Goal: Task Accomplishment & Management: Manage account settings

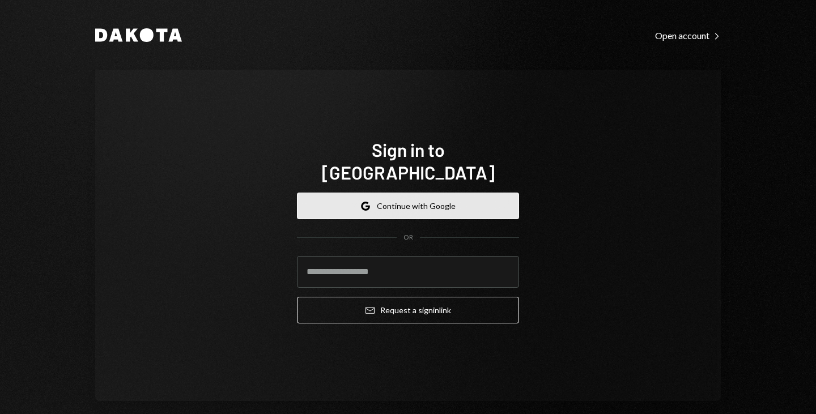
click at [414, 194] on button "Google Continue with Google" at bounding box center [408, 206] width 222 height 27
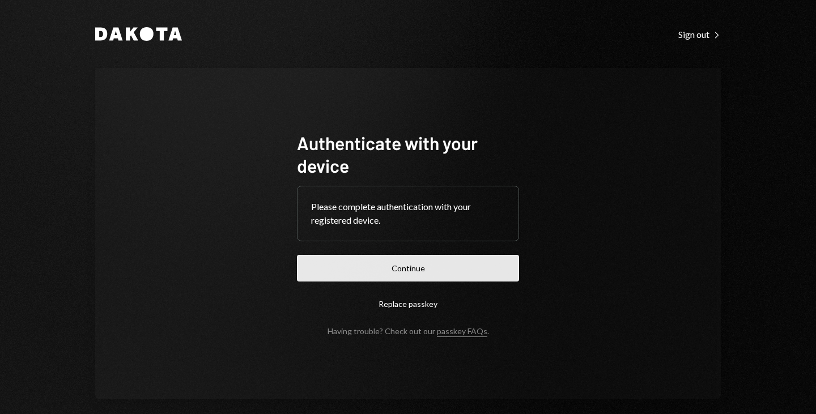
click at [432, 264] on button "Continue" at bounding box center [408, 268] width 222 height 27
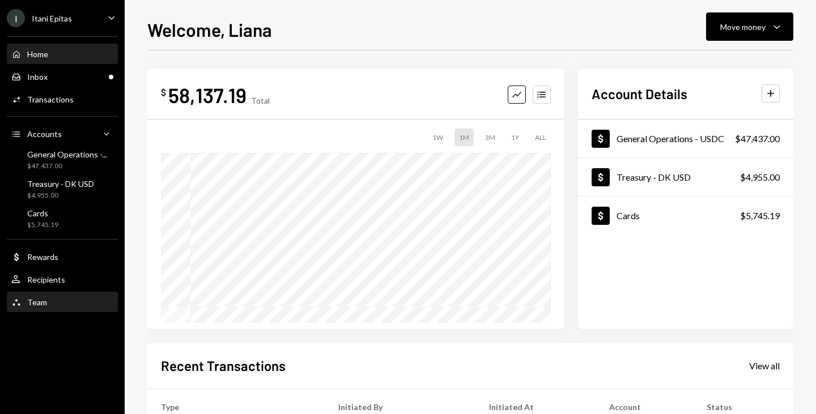
click at [61, 299] on div "Team Team" at bounding box center [62, 302] width 102 height 10
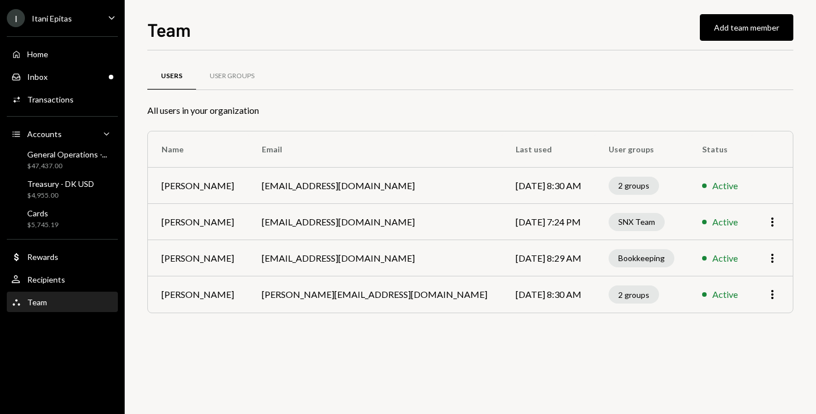
click at [779, 259] on td "More" at bounding box center [772, 258] width 41 height 36
click at [771, 259] on icon "More" at bounding box center [772, 259] width 14 height 14
click at [233, 76] on div "User Groups" at bounding box center [232, 76] width 45 height 10
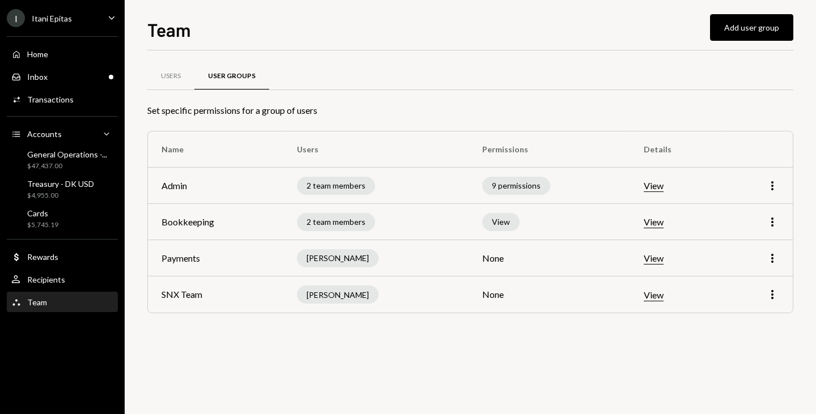
click at [671, 225] on td "View" at bounding box center [676, 222] width 93 height 36
click at [663, 225] on button "View" at bounding box center [654, 222] width 20 height 12
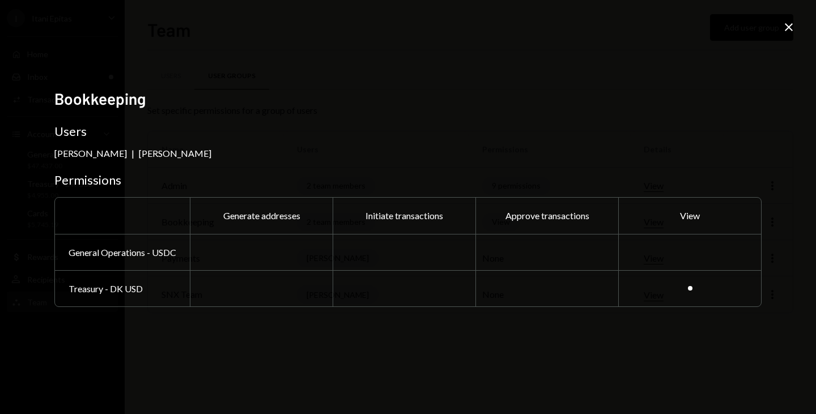
click at [695, 263] on div at bounding box center [689, 252] width 143 height 36
click at [690, 287] on div at bounding box center [690, 288] width 5 height 5
click at [785, 27] on icon "Close" at bounding box center [789, 27] width 14 height 14
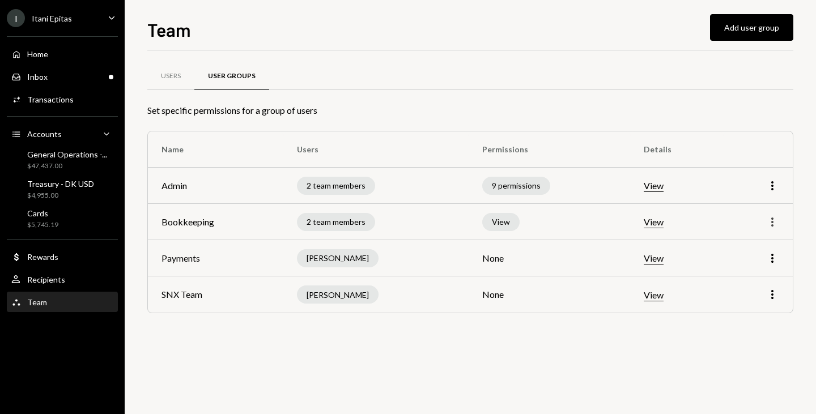
click at [774, 227] on icon "More" at bounding box center [772, 222] width 14 height 14
click at [748, 239] on div "Edit" at bounding box center [746, 246] width 57 height 20
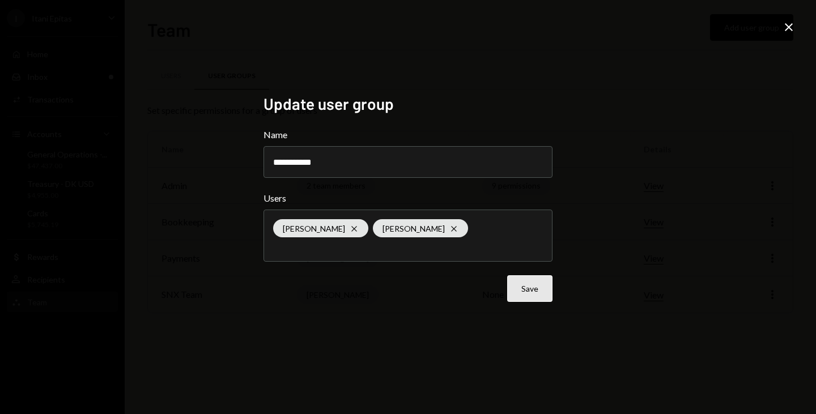
click at [550, 296] on button "Save" at bounding box center [529, 288] width 45 height 27
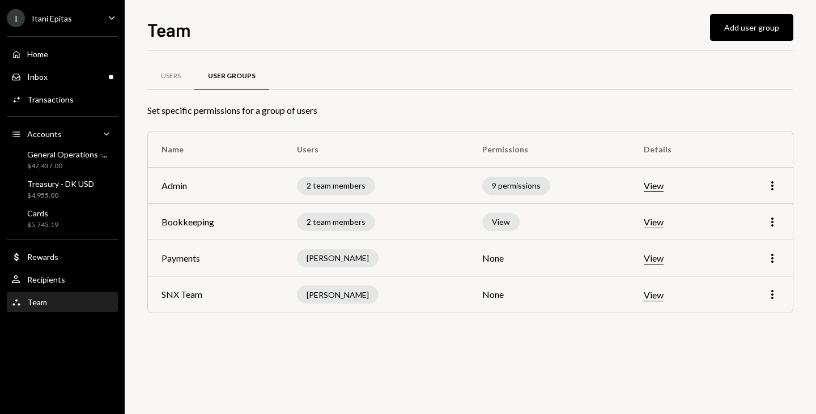
click at [519, 221] on div "View" at bounding box center [500, 222] width 37 height 18
click at [658, 219] on button "View" at bounding box center [654, 222] width 20 height 12
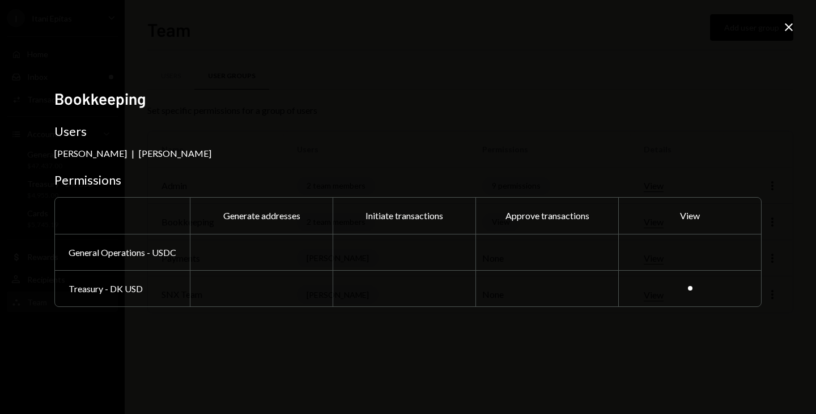
click at [695, 276] on div at bounding box center [689, 288] width 143 height 36
click at [693, 256] on div at bounding box center [689, 252] width 143 height 36
click at [791, 25] on icon "Close" at bounding box center [789, 27] width 14 height 14
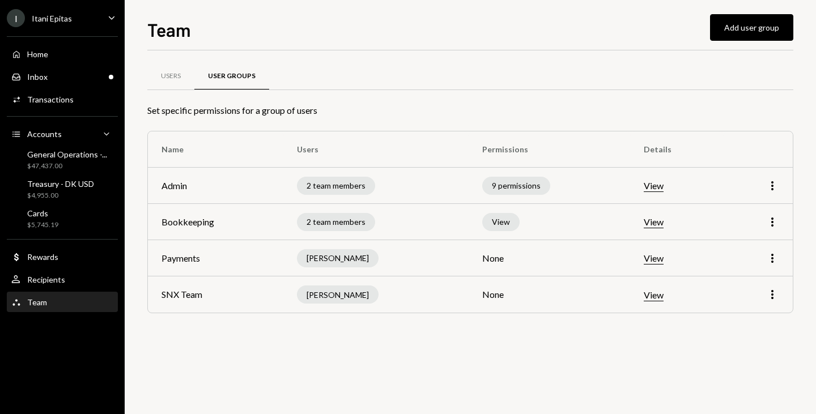
click at [271, 124] on div "Users User Groups Set specific permissions for a group of users Name Users Perm…" at bounding box center [470, 202] width 646 height 267
click at [52, 301] on div "Team Team" at bounding box center [62, 302] width 102 height 10
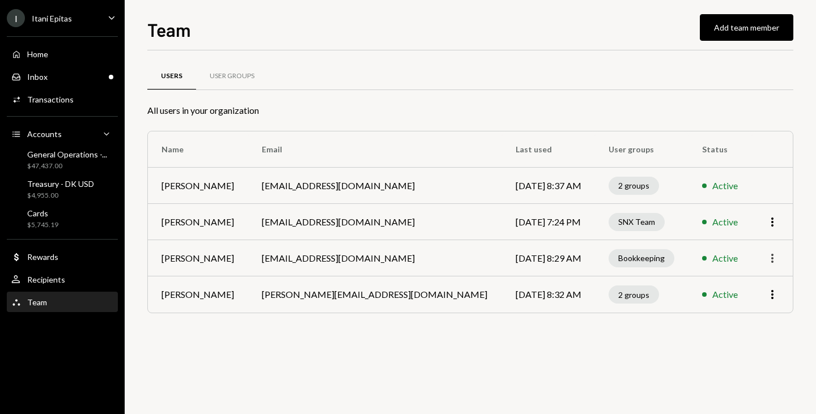
click at [775, 259] on icon "More" at bounding box center [772, 259] width 14 height 14
click at [227, 84] on div "User Groups" at bounding box center [232, 76] width 72 height 27
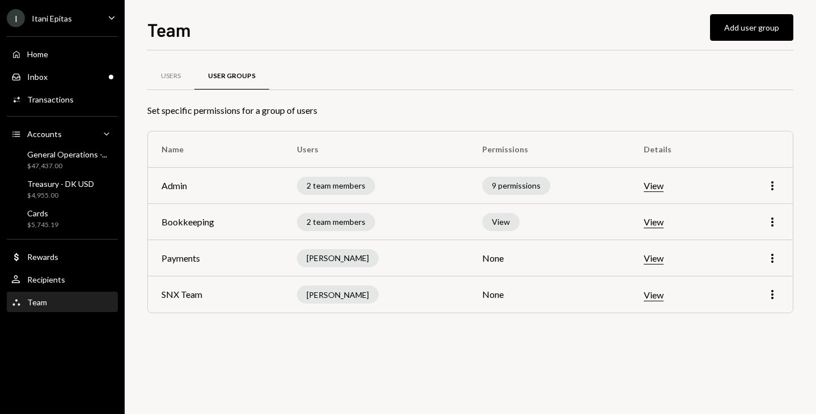
click at [661, 224] on button "View" at bounding box center [654, 222] width 20 height 12
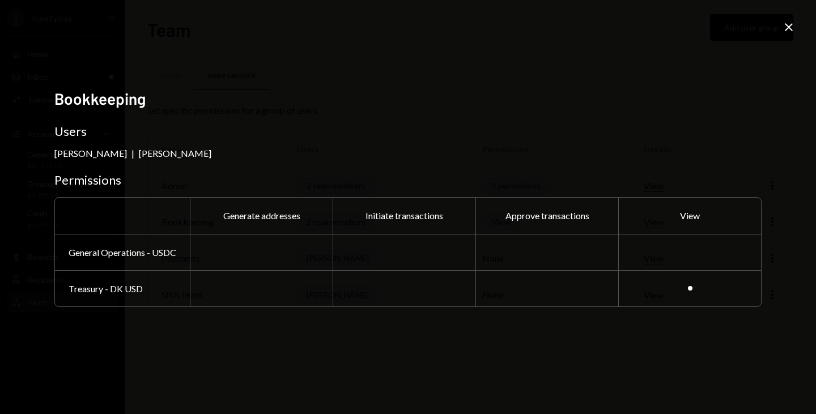
click at [284, 216] on div "Generate addresses" at bounding box center [261, 216] width 143 height 36
click at [685, 211] on div "View" at bounding box center [689, 216] width 143 height 36
click at [789, 28] on icon at bounding box center [789, 27] width 8 height 8
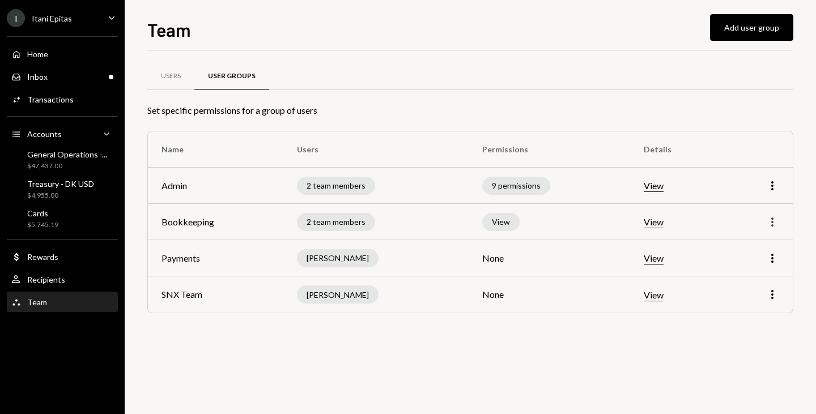
click at [770, 220] on icon "More" at bounding box center [772, 222] width 14 height 14
click at [750, 250] on div "Edit" at bounding box center [746, 246] width 57 height 20
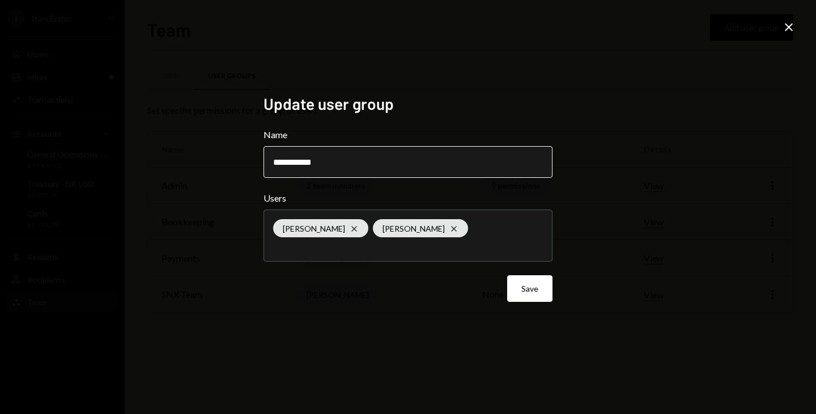
click at [412, 159] on input "**********" at bounding box center [407, 162] width 289 height 32
click at [789, 23] on icon "Close" at bounding box center [789, 27] width 14 height 14
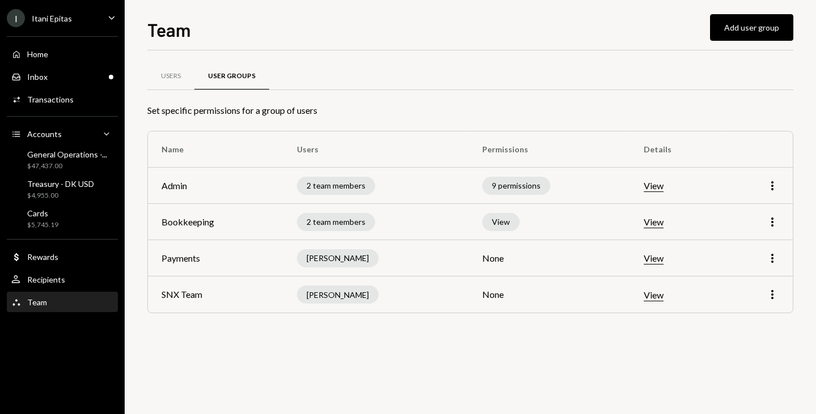
click at [69, 307] on div "Team Team" at bounding box center [62, 302] width 102 height 19
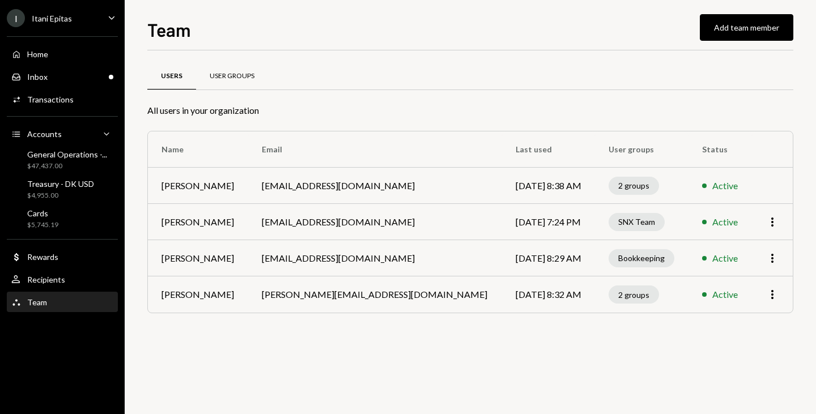
click at [236, 78] on div "User Groups" at bounding box center [232, 76] width 45 height 10
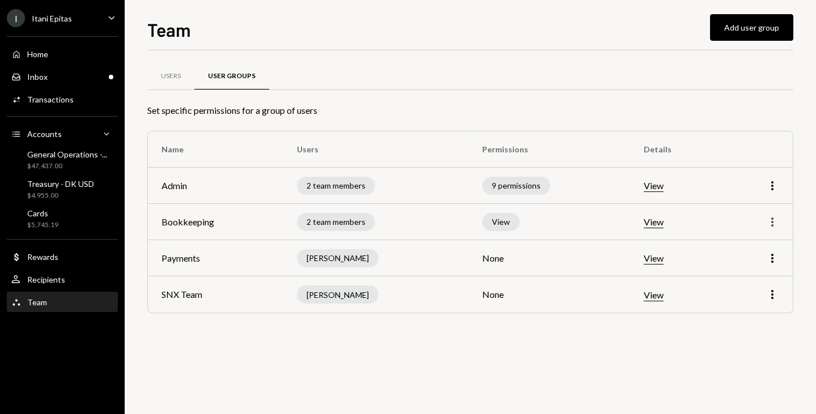
drag, startPoint x: 765, startPoint y: 232, endPoint x: 771, endPoint y: 224, distance: 9.3
click at [771, 224] on td "More" at bounding box center [757, 222] width 69 height 36
click at [771, 224] on icon "More" at bounding box center [772, 222] width 14 height 14
click at [744, 239] on div "Edit" at bounding box center [746, 246] width 57 height 20
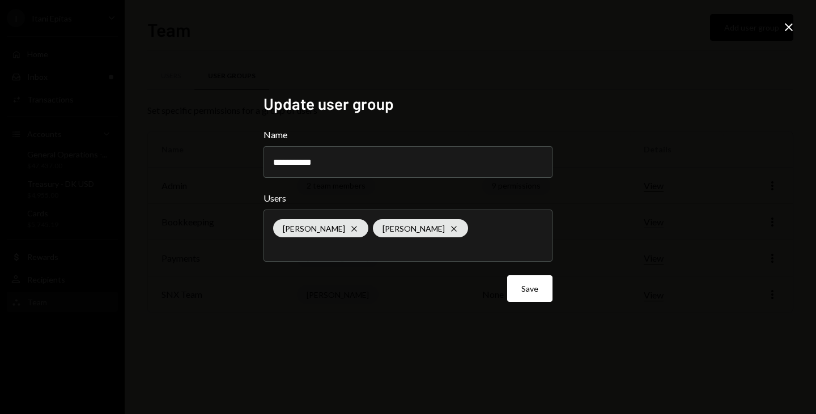
click at [510, 229] on div "Jean Du Plessis Cross Dion Roos Cross" at bounding box center [408, 235] width 270 height 51
click at [469, 229] on div "Jean Du Plessis Cross Dion Roos Cross" at bounding box center [408, 235] width 270 height 51
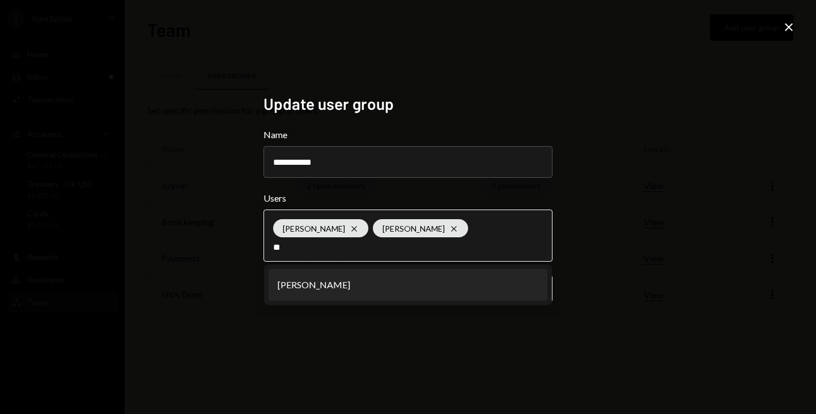
type input "**"
click at [359, 283] on li "[PERSON_NAME]" at bounding box center [408, 285] width 279 height 32
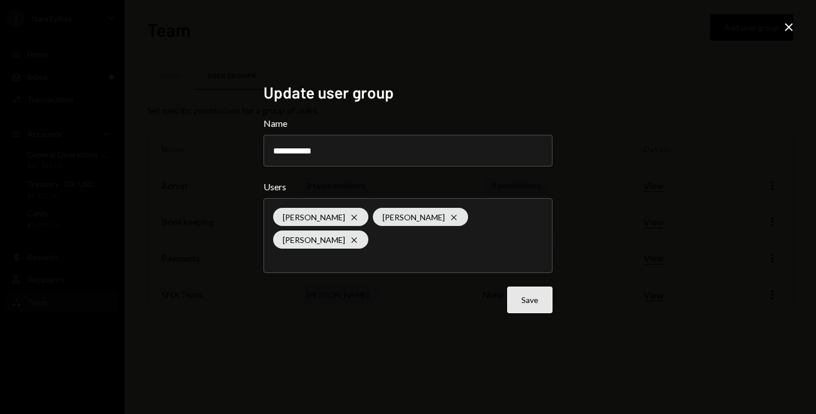
click at [533, 295] on button "Save" at bounding box center [529, 300] width 45 height 27
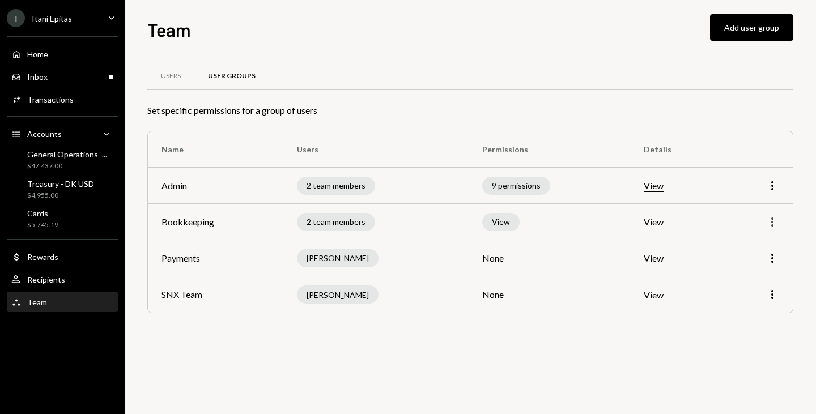
click at [772, 219] on icon "button" at bounding box center [772, 222] width 2 height 9
click at [753, 248] on div "Edit" at bounding box center [746, 246] width 57 height 20
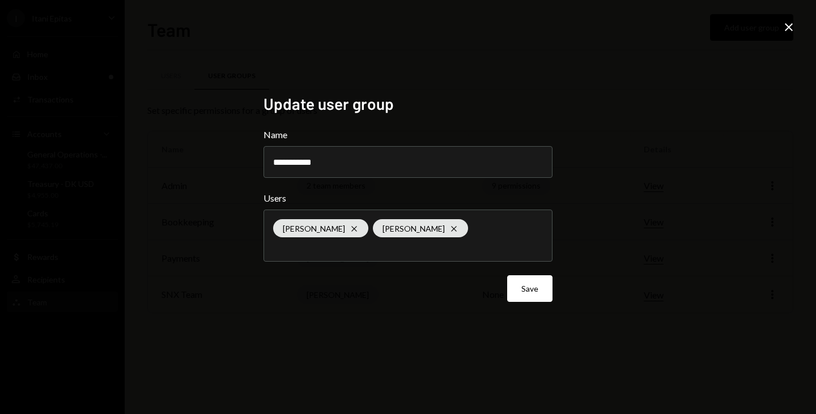
click at [639, 247] on div "**********" at bounding box center [408, 207] width 816 height 414
click at [789, 26] on icon at bounding box center [789, 27] width 8 height 8
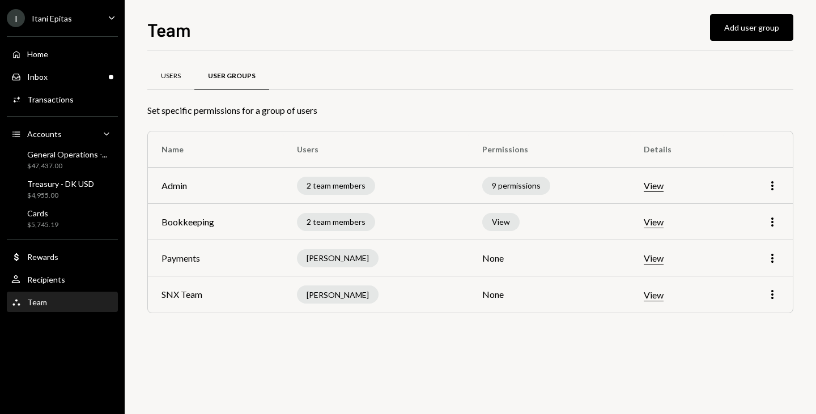
click at [172, 78] on div "Users" at bounding box center [171, 76] width 20 height 10
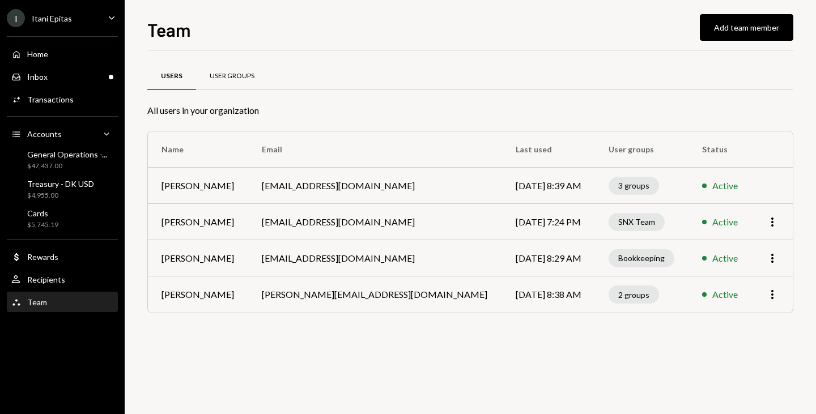
click at [229, 77] on div "User Groups" at bounding box center [232, 76] width 45 height 10
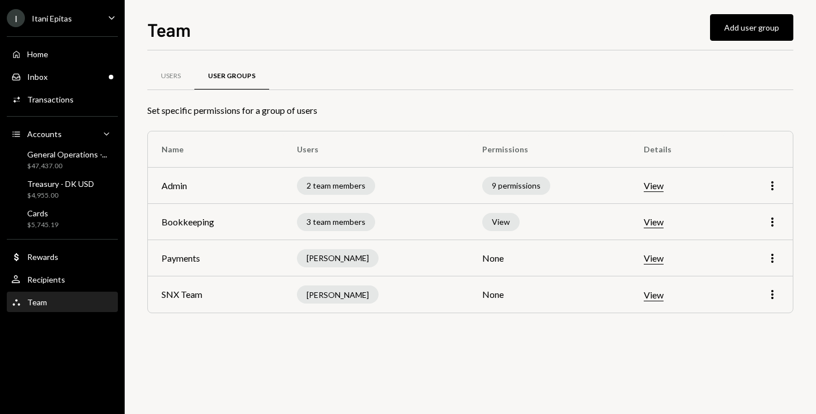
click at [517, 224] on div "View" at bounding box center [500, 222] width 37 height 18
click at [657, 223] on button "View" at bounding box center [654, 222] width 20 height 12
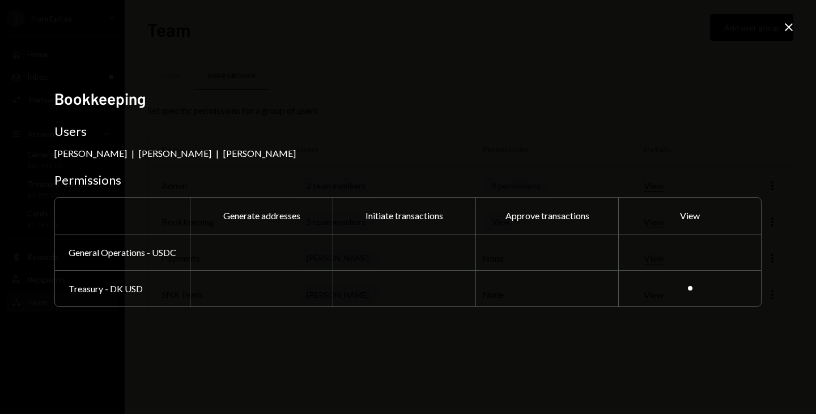
click at [668, 253] on div at bounding box center [689, 252] width 143 height 36
click at [794, 30] on icon "Close" at bounding box center [789, 27] width 14 height 14
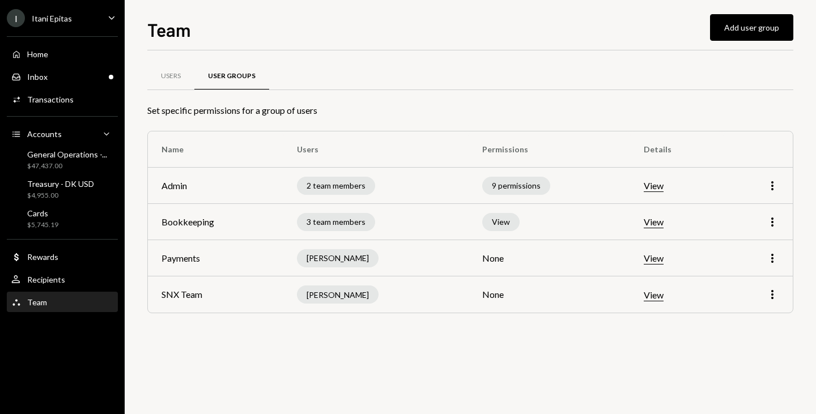
click at [662, 222] on button "View" at bounding box center [654, 222] width 20 height 12
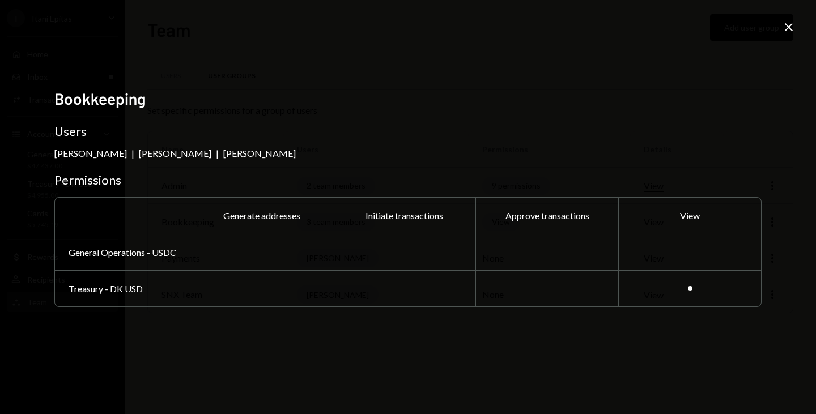
click at [796, 11] on div "Bookkeeping Users Dion Roos | Liana Etsebeth | Jean Du Plessis Permissions Gene…" at bounding box center [408, 207] width 816 height 414
click at [794, 15] on div "Bookkeeping Users Dion Roos | Liana Etsebeth | Jean Du Plessis Permissions Gene…" at bounding box center [408, 207] width 816 height 414
click at [791, 28] on icon "Close" at bounding box center [789, 27] width 14 height 14
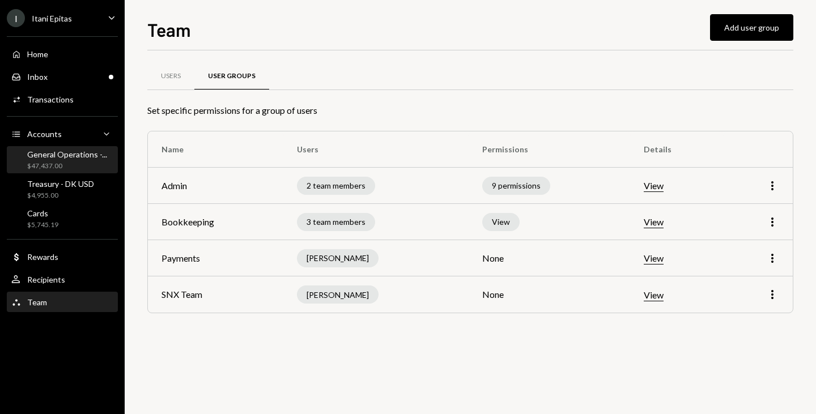
click at [36, 161] on div "General Operations -... $47,437.00" at bounding box center [67, 161] width 80 height 22
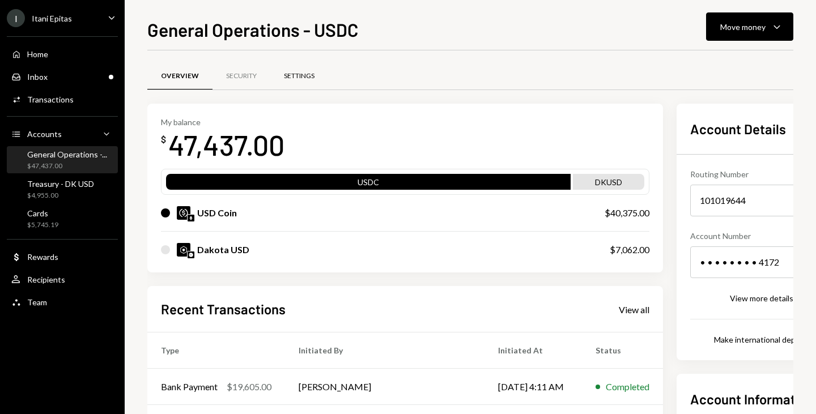
click at [289, 75] on div "Settings" at bounding box center [299, 76] width 31 height 10
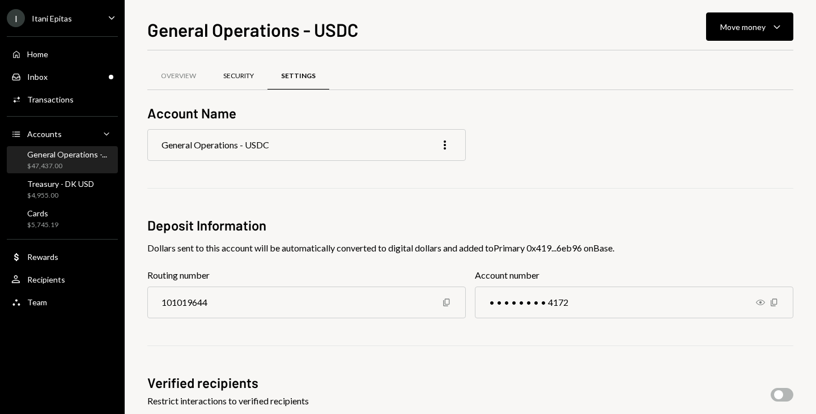
click at [233, 78] on div "Security" at bounding box center [238, 76] width 31 height 10
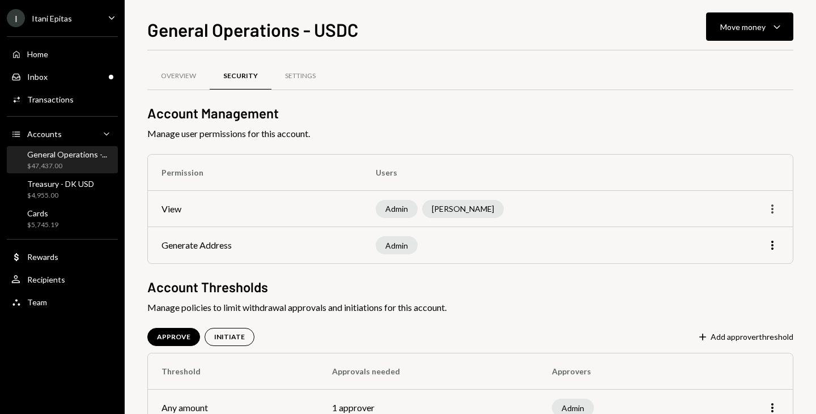
click at [776, 206] on icon "More" at bounding box center [772, 209] width 14 height 14
click at [742, 236] on div "Edit" at bounding box center [746, 233] width 57 height 20
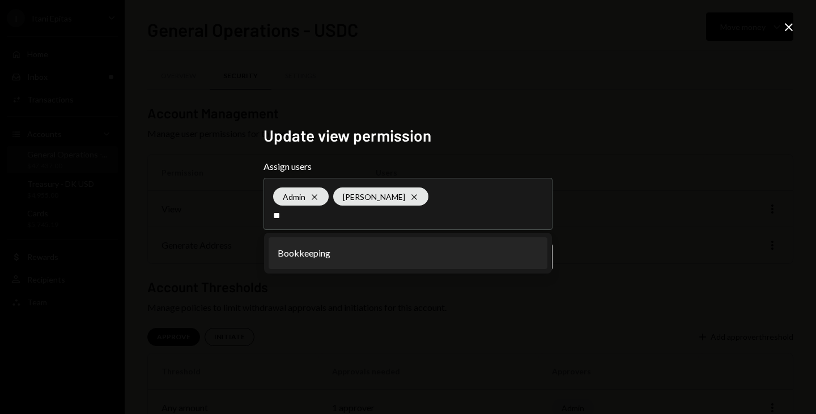
type input "**"
click at [306, 247] on li "Bookkeeping" at bounding box center [408, 253] width 279 height 32
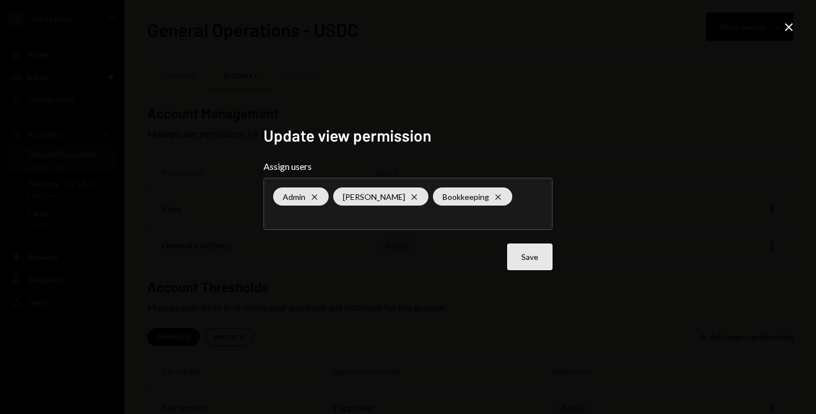
click at [540, 255] on button "Save" at bounding box center [529, 257] width 45 height 27
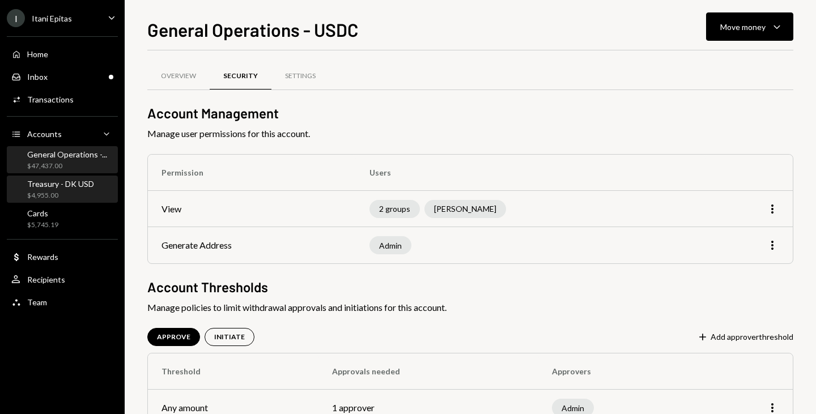
click at [55, 195] on div "$4,955.00" at bounding box center [60, 196] width 67 height 10
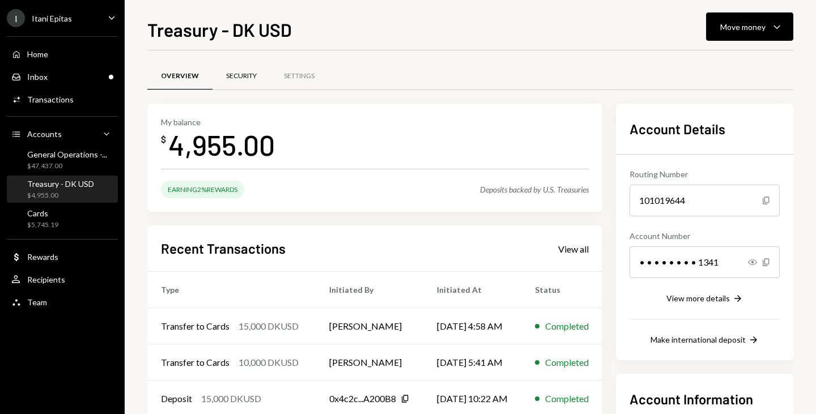
click at [237, 66] on div "Security" at bounding box center [241, 76] width 58 height 27
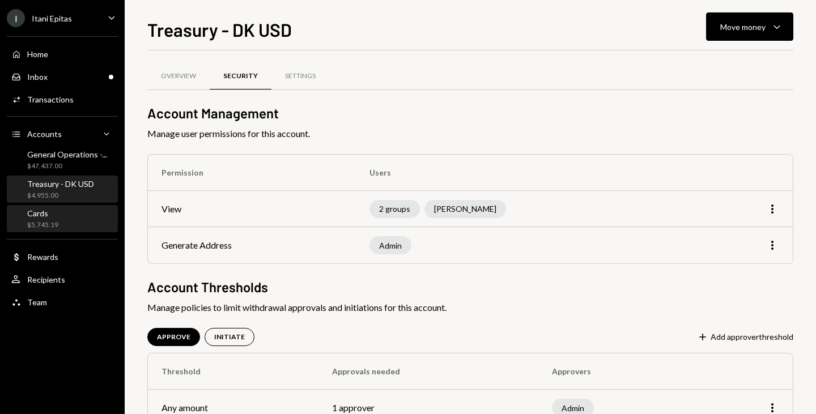
click at [46, 224] on div "$5,745.19" at bounding box center [42, 225] width 31 height 10
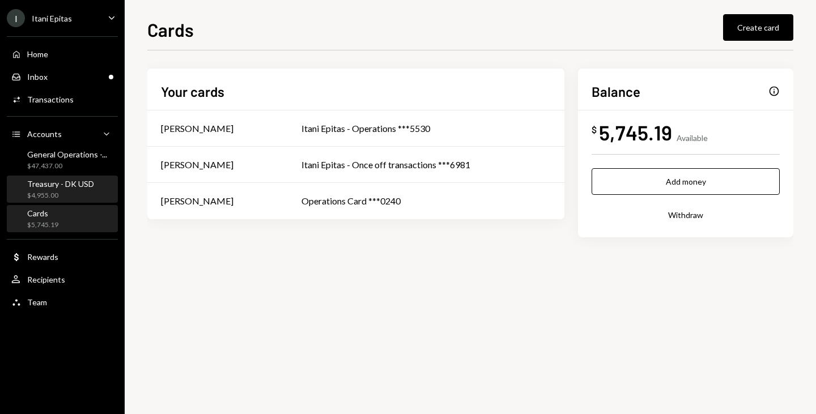
click at [75, 191] on div "$4,955.00" at bounding box center [60, 196] width 67 height 10
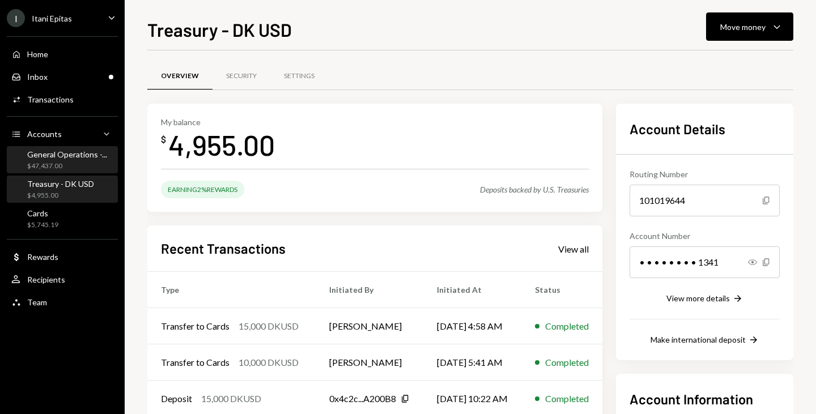
click at [30, 162] on div "$47,437.00" at bounding box center [67, 166] width 80 height 10
click at [228, 88] on div "Security" at bounding box center [241, 76] width 58 height 27
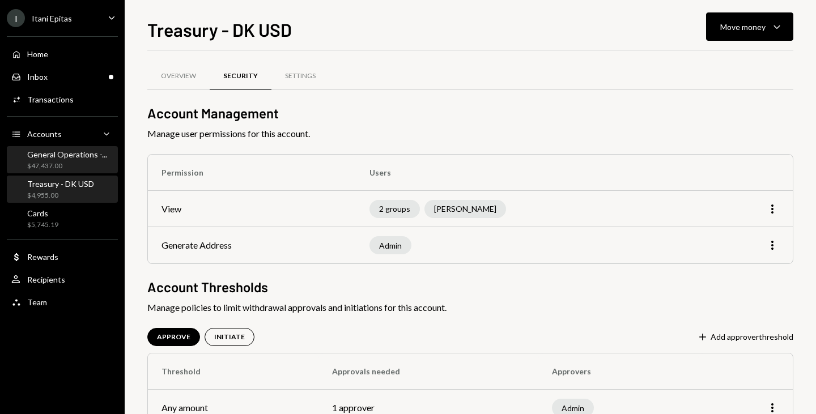
click at [63, 154] on div "General Operations -..." at bounding box center [67, 155] width 80 height 10
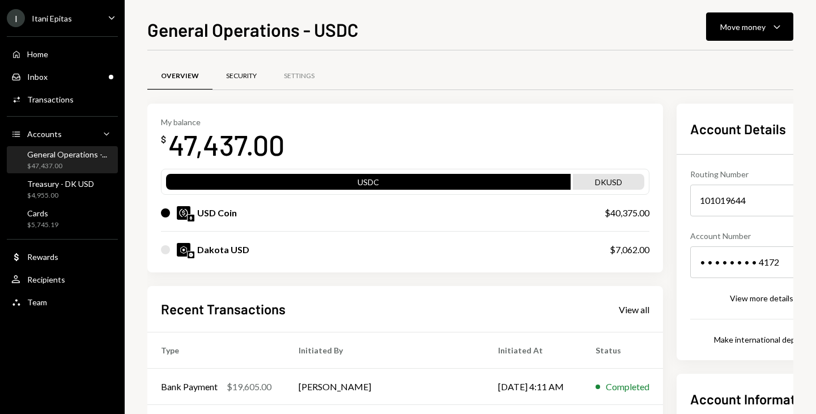
click at [244, 74] on div "Security" at bounding box center [241, 76] width 31 height 10
